Goal: Find contact information: Find contact information

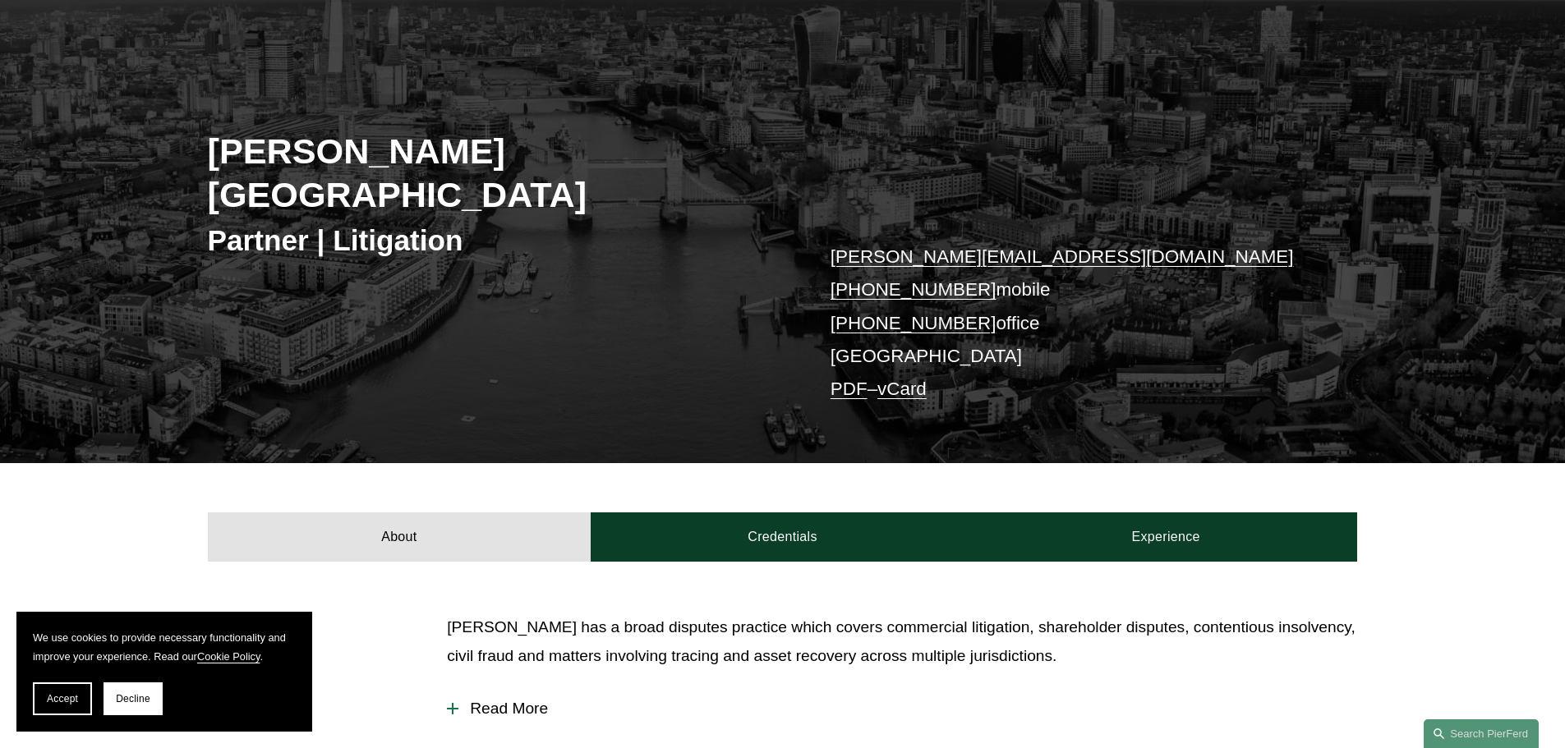
scroll to position [164, 0]
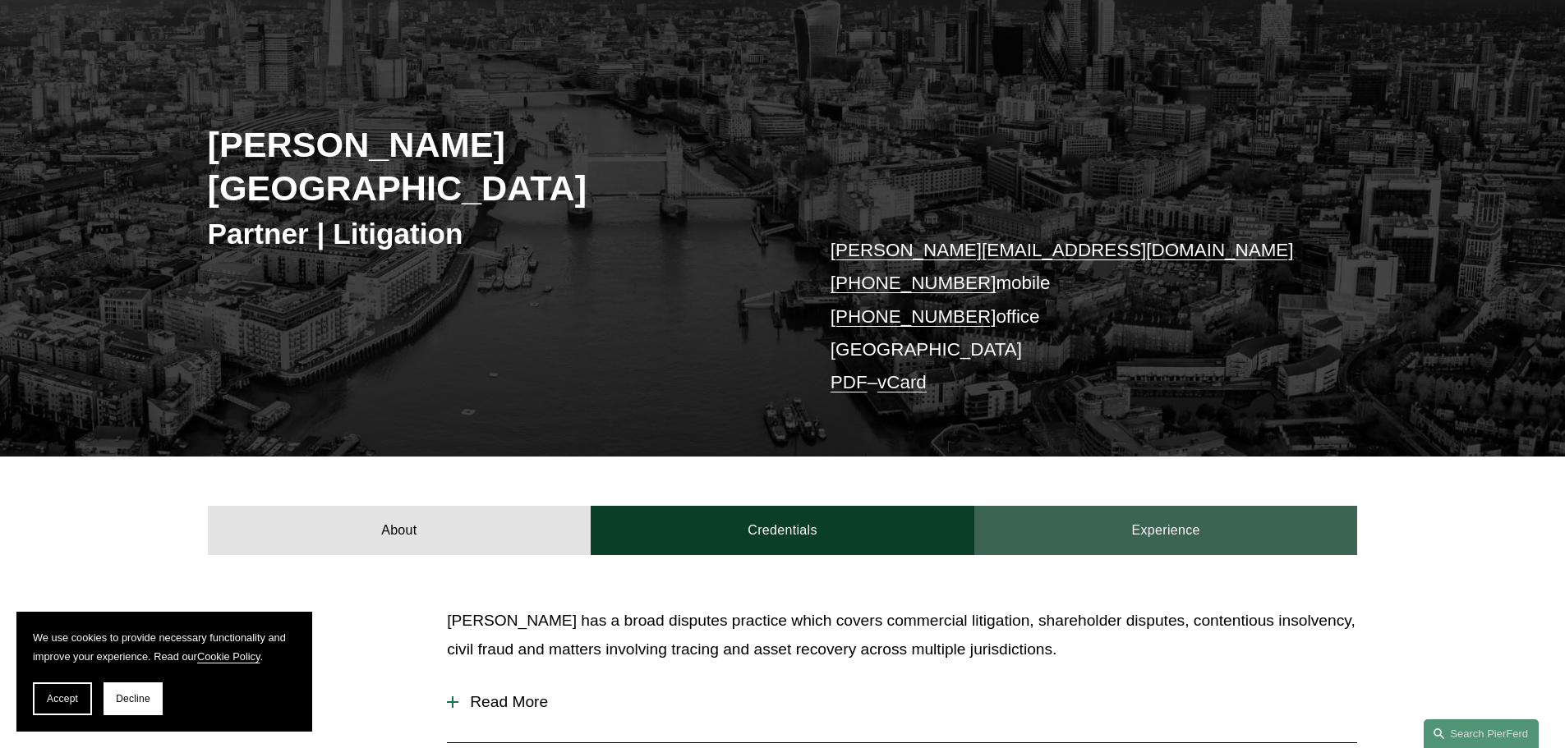
click at [1176, 506] on link "Experience" at bounding box center [1166, 530] width 384 height 49
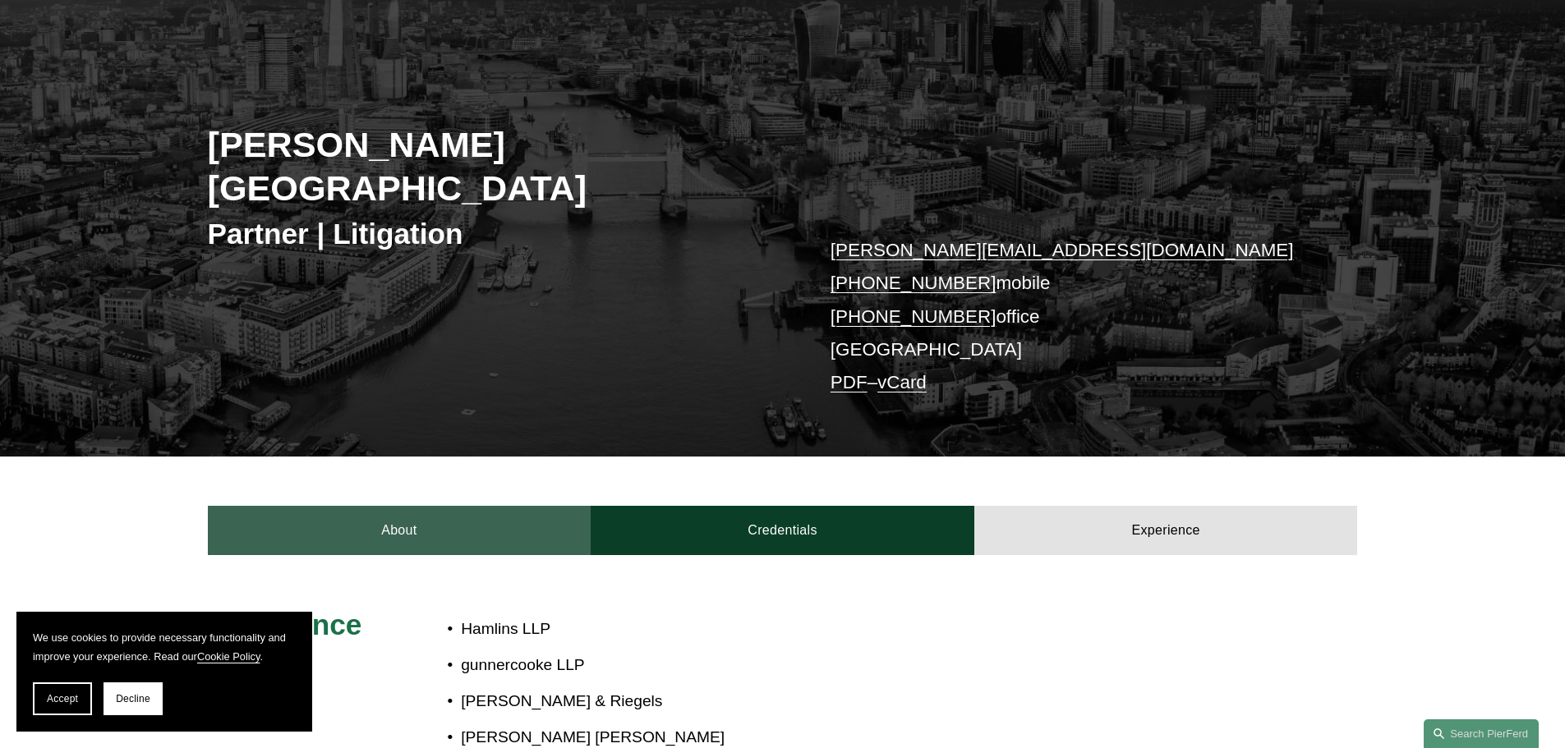
click at [337, 506] on link "About" at bounding box center [400, 530] width 384 height 49
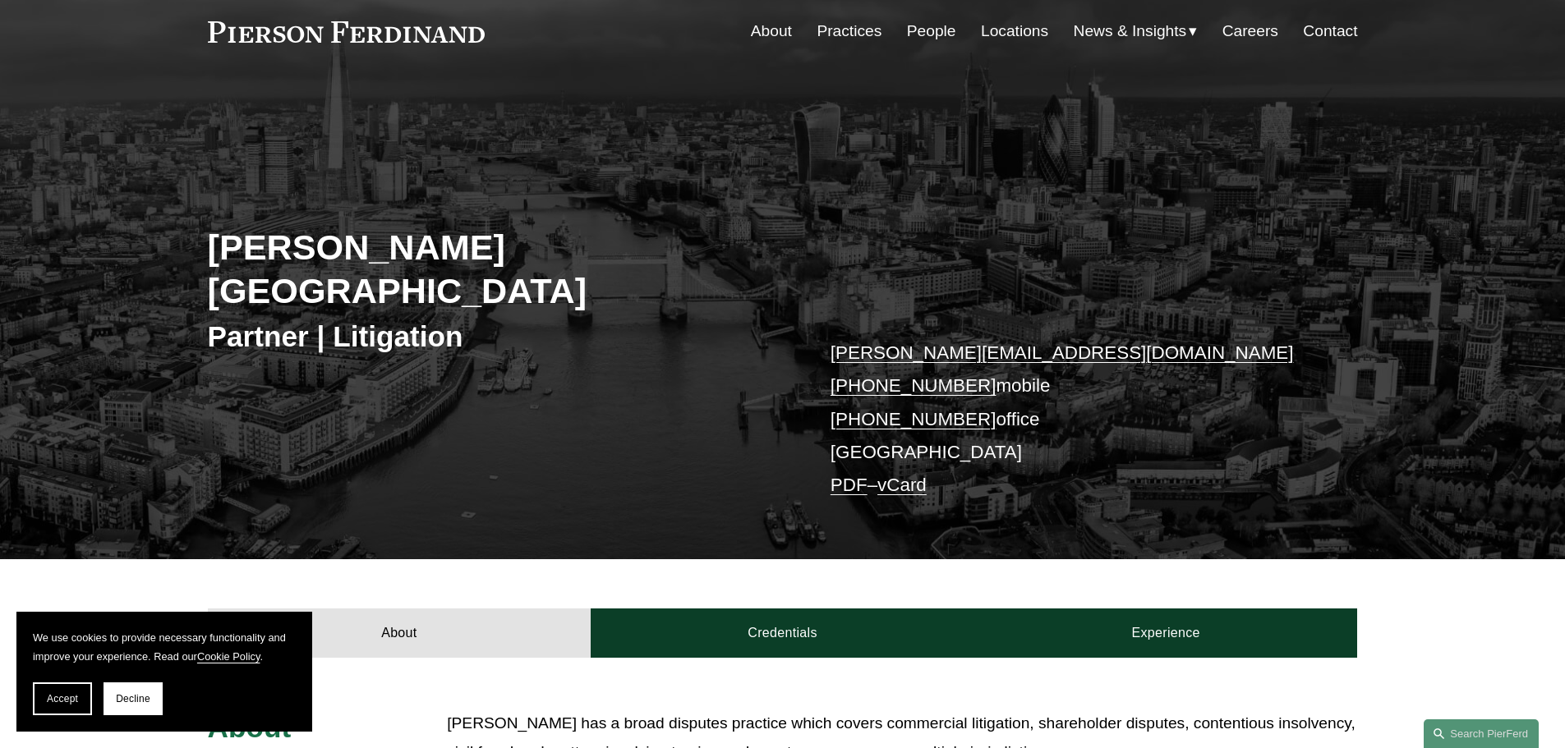
scroll to position [0, 0]
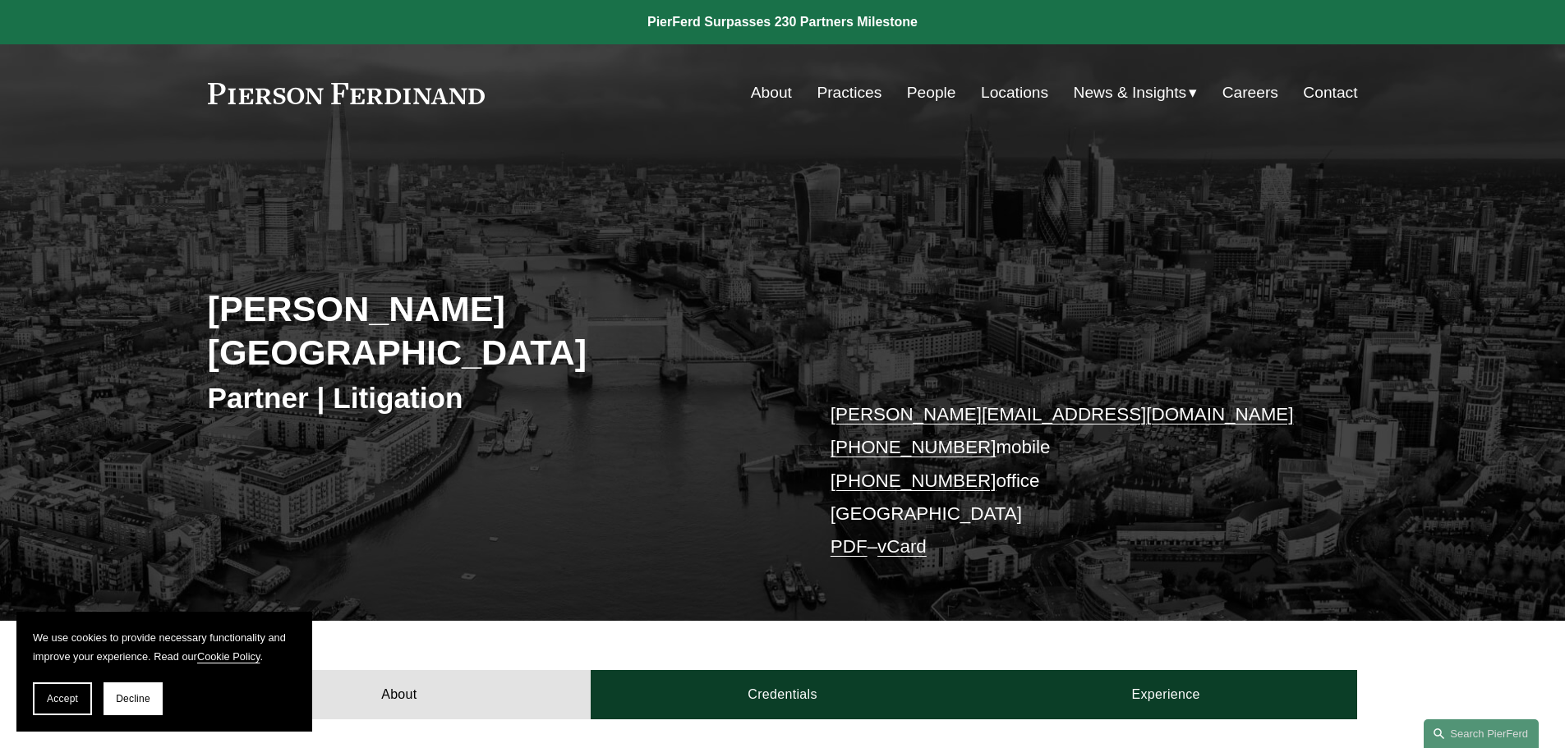
drag, startPoint x: 70, startPoint y: 697, endPoint x: 135, endPoint y: 652, distance: 79.1
click at [71, 697] on span "Accept" at bounding box center [62, 699] width 31 height 12
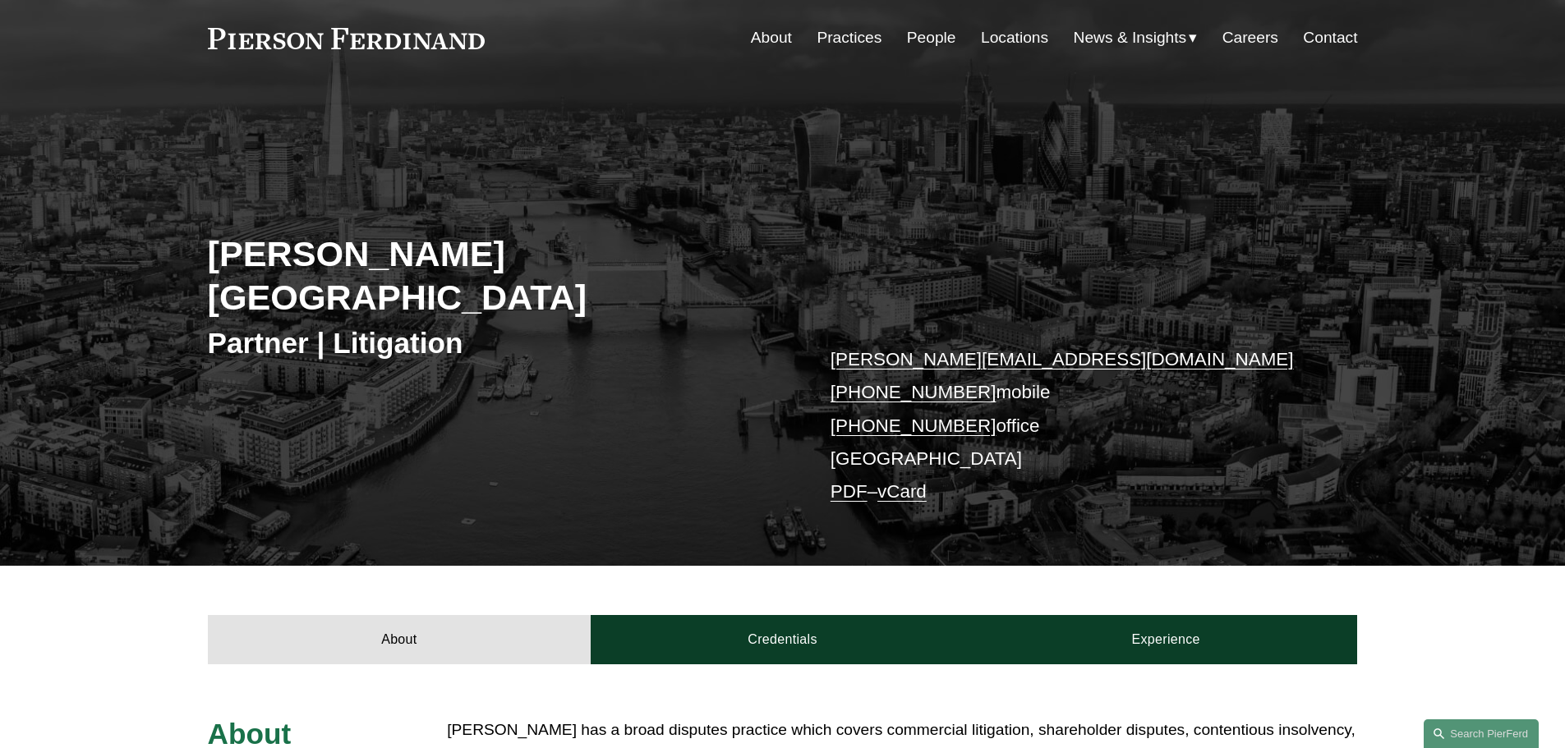
scroll to position [164, 0]
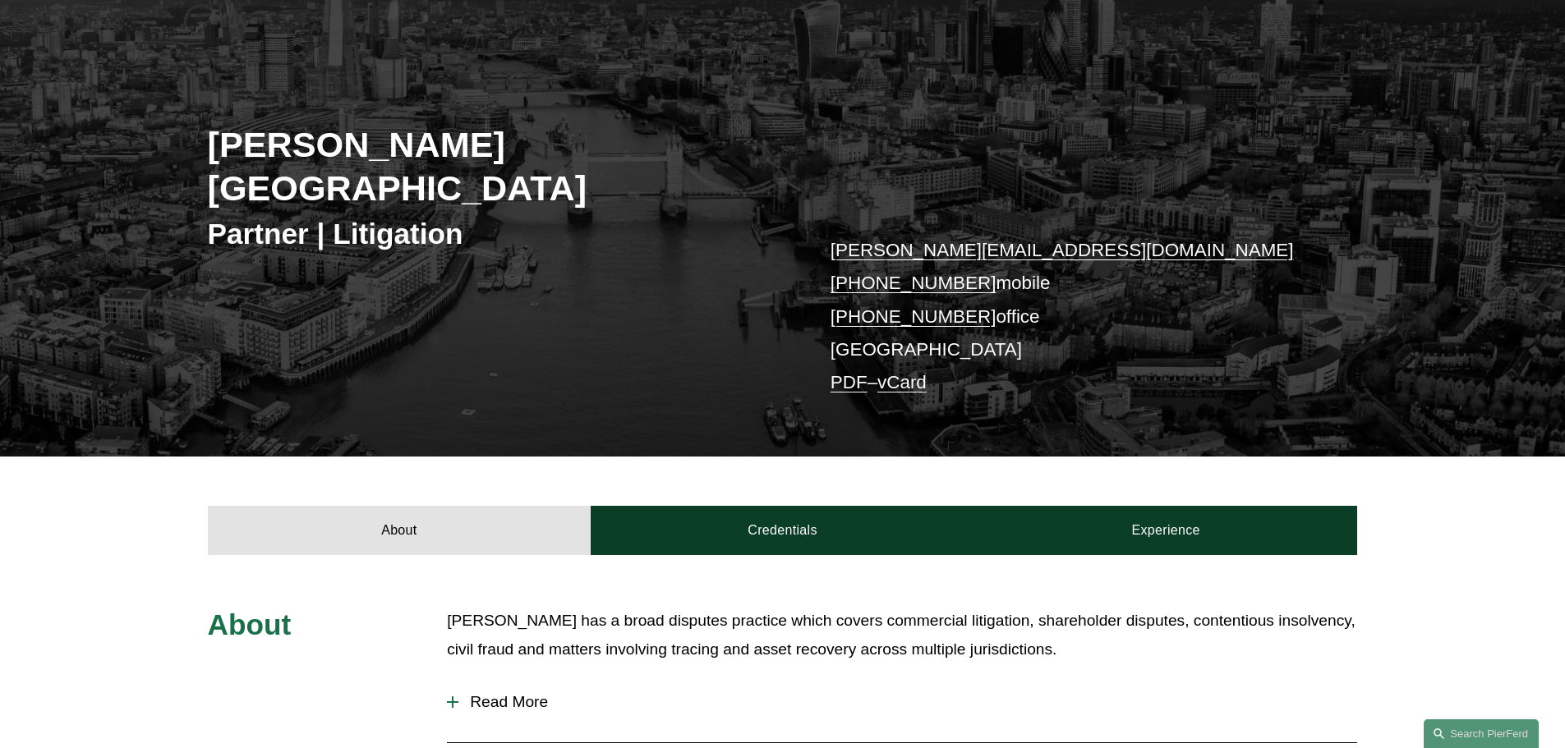
click at [923, 372] on link "vCard" at bounding box center [901, 382] width 49 height 21
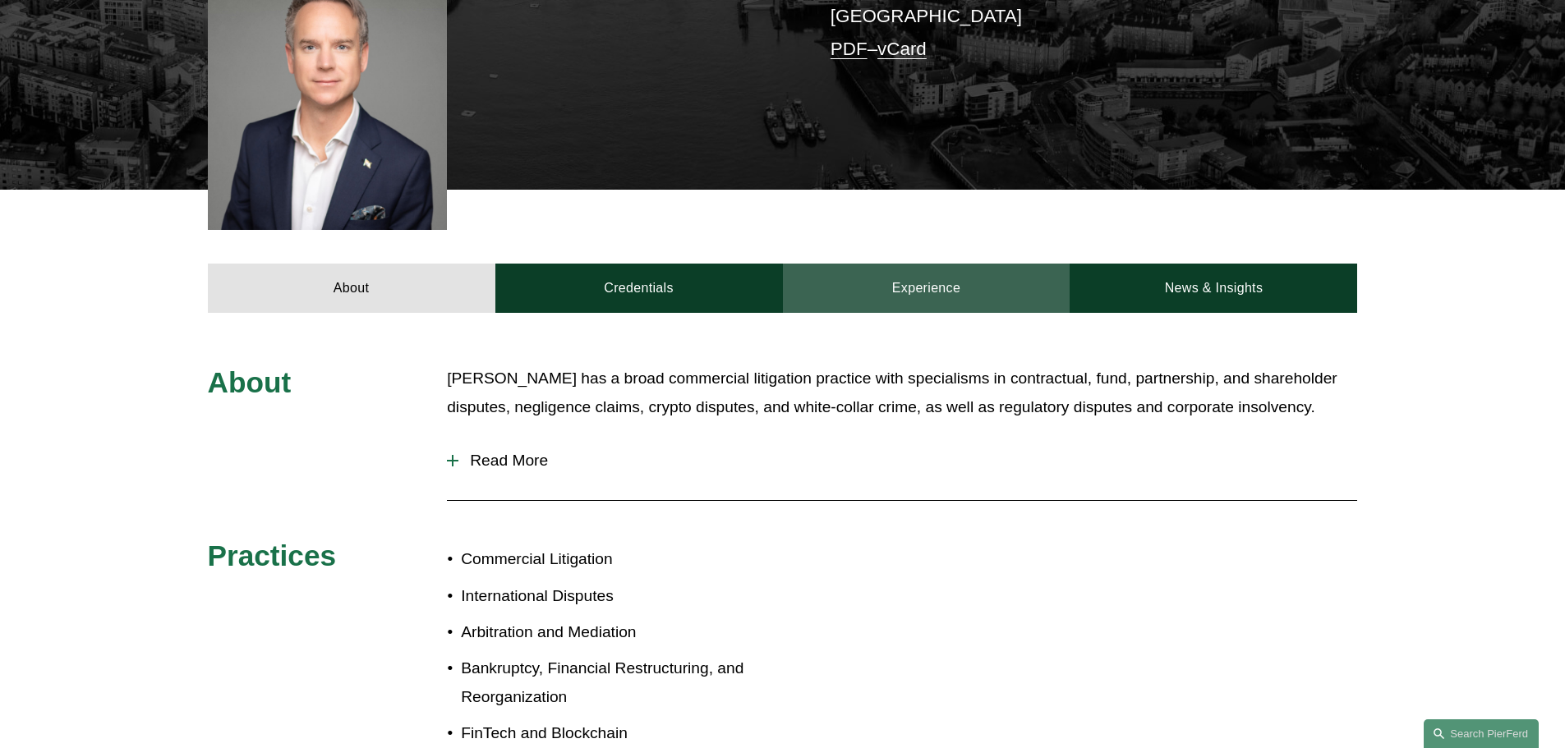
scroll to position [493, 0]
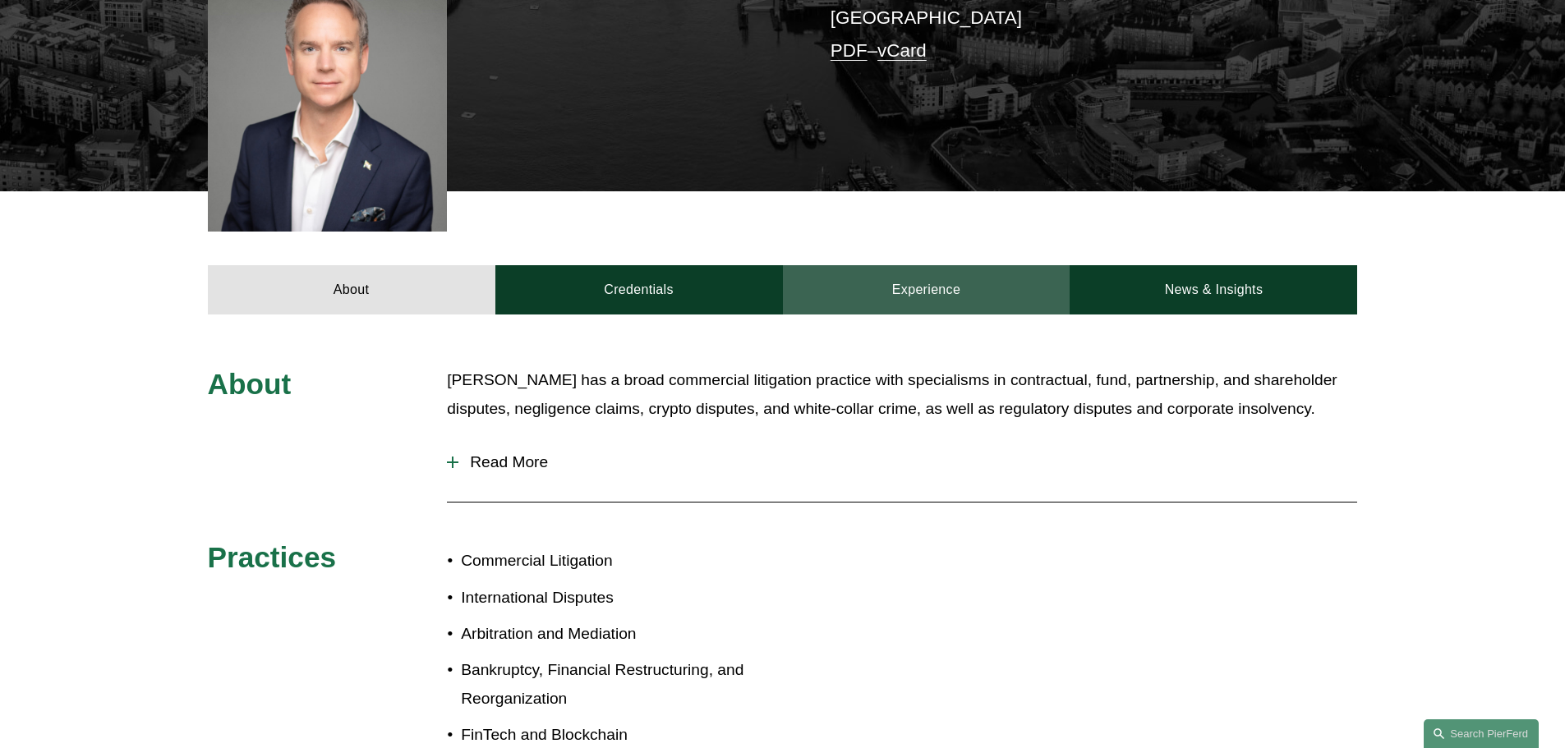
click at [960, 265] on link "Experience" at bounding box center [927, 289] width 288 height 49
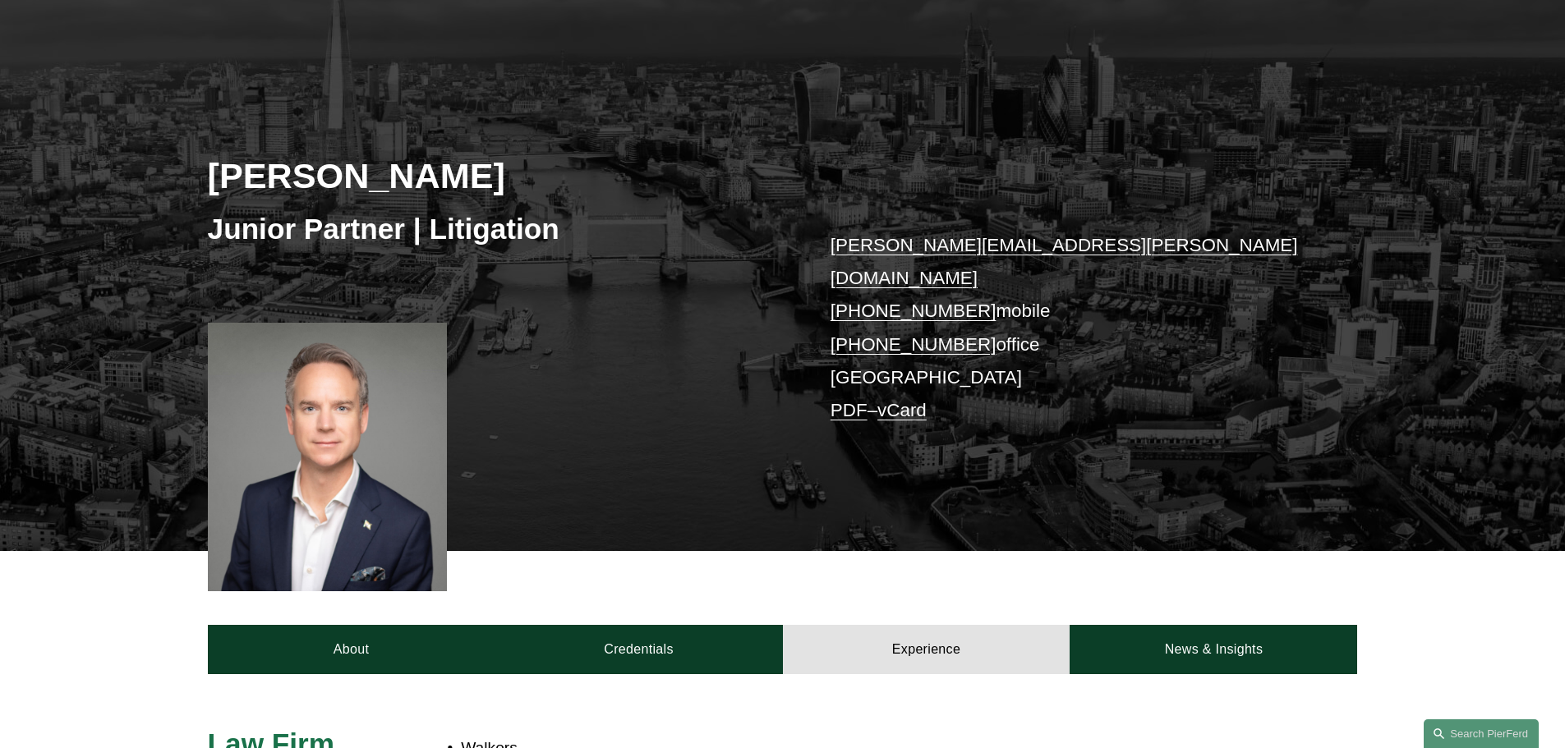
scroll to position [0, 0]
